Goal: Ask a question: Seek information or help from site administrators or community

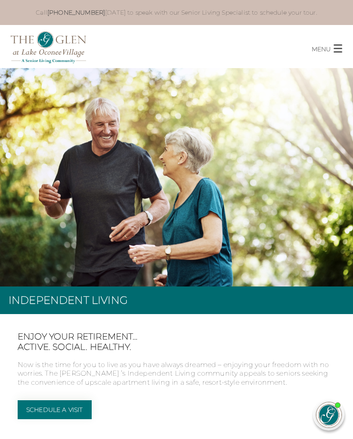
click at [338, 53] on button "MENU CLOSE" at bounding box center [332, 45] width 41 height 16
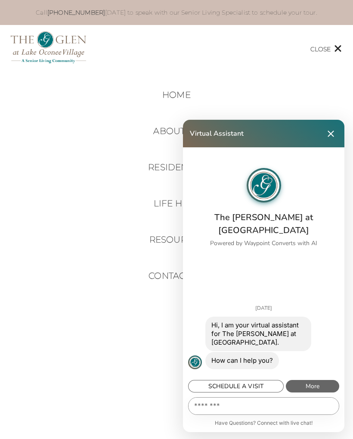
click at [202, 408] on textarea "Message…" at bounding box center [264, 406] width 150 height 17
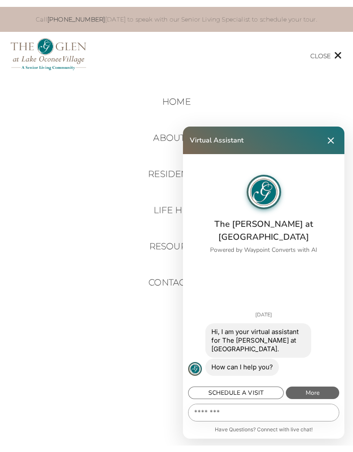
scroll to position [118, 0]
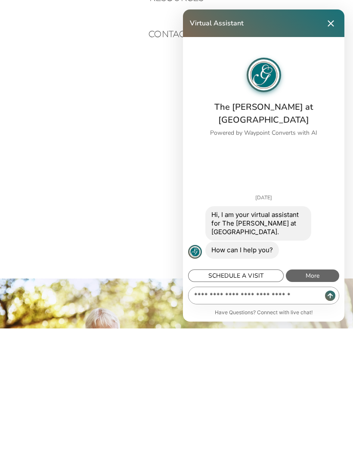
type textarea "**********"
click at [333, 414] on input "Send Message" at bounding box center [330, 419] width 10 height 10
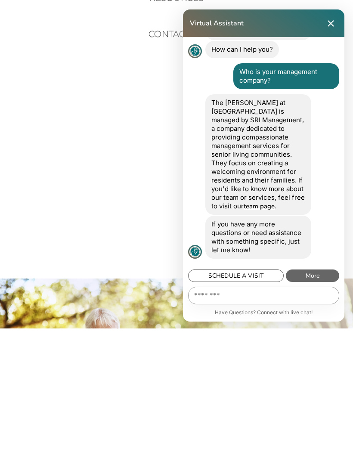
scroll to position [151, 0]
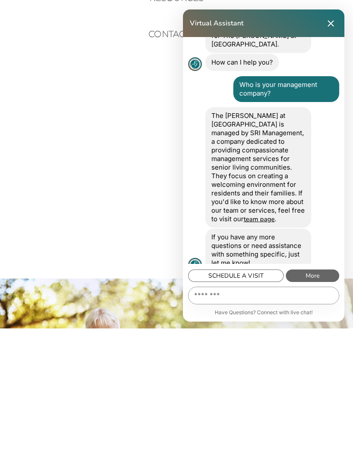
click at [327, 140] on button "Close Chat" at bounding box center [331, 147] width 14 height 14
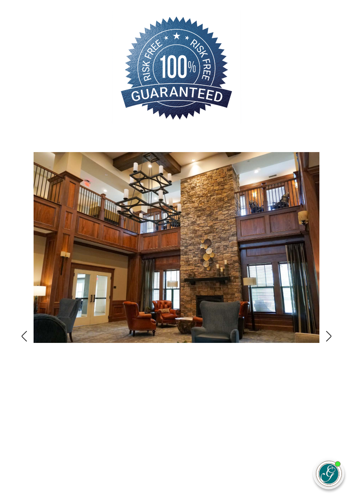
scroll to position [927, 0]
click at [140, 203] on img at bounding box center [177, 247] width 286 height 191
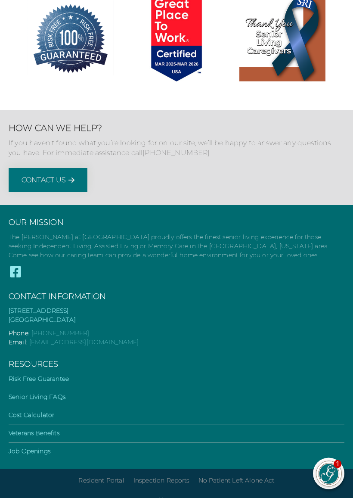
scroll to position [3632, 0]
click at [347, 382] on div "Our Mission The [PERSON_NAME] at [GEOGRAPHIC_DATA] proudly offers the finest se…" at bounding box center [176, 337] width 353 height 264
click at [342, 411] on li "Cost Calculator" at bounding box center [177, 418] width 336 height 14
click at [50, 411] on link "Cost Calculator" at bounding box center [32, 415] width 46 height 8
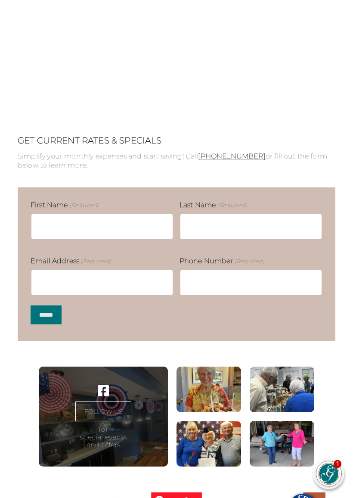
scroll to position [923, 0]
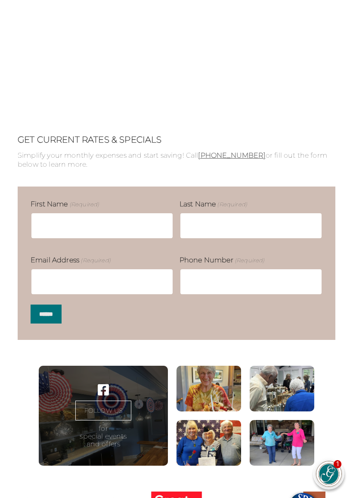
click at [221, 388] on figure at bounding box center [209, 389] width 65 height 46
click at [227, 391] on figure at bounding box center [209, 389] width 65 height 46
click at [225, 391] on figure at bounding box center [209, 389] width 65 height 46
click at [219, 396] on figure at bounding box center [209, 389] width 65 height 46
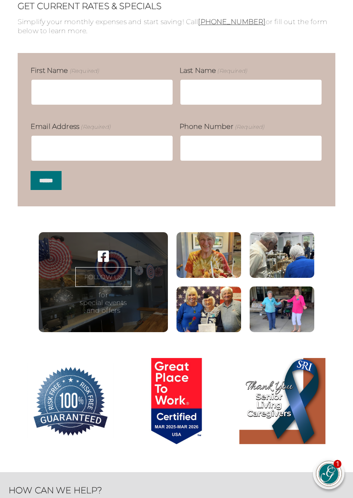
scroll to position [1057, 0]
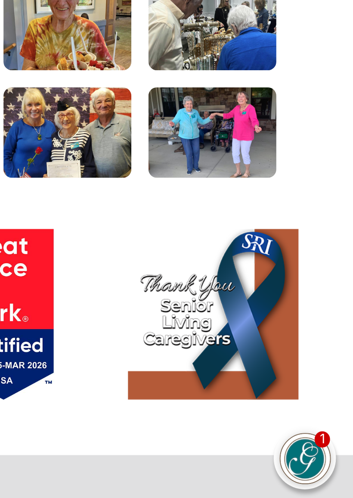
click at [334, 439] on div "1" at bounding box center [338, 464] width 8 height 8
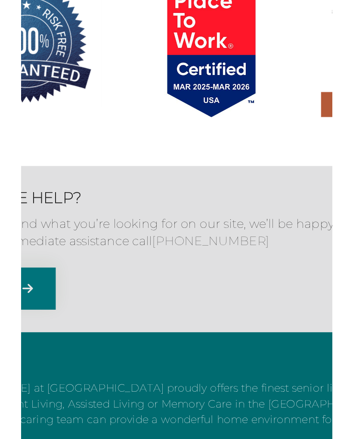
scroll to position [1187, 0]
